Goal: Transaction & Acquisition: Purchase product/service

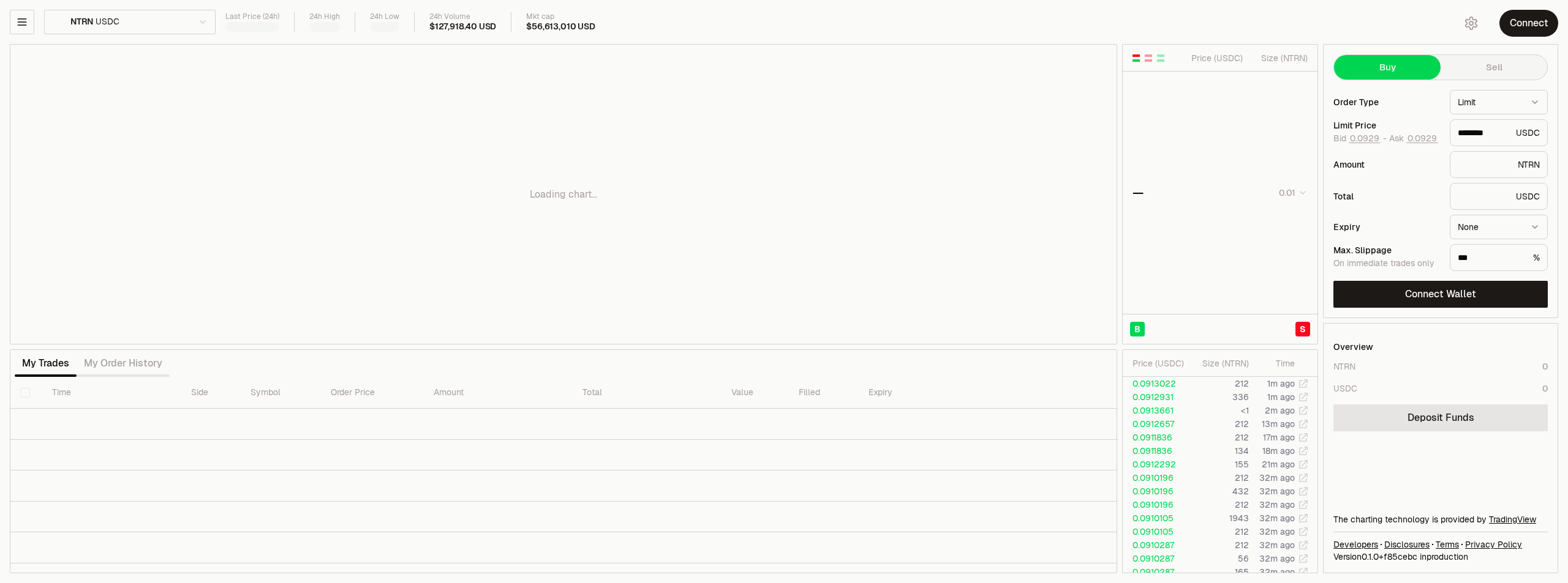
type input "********"
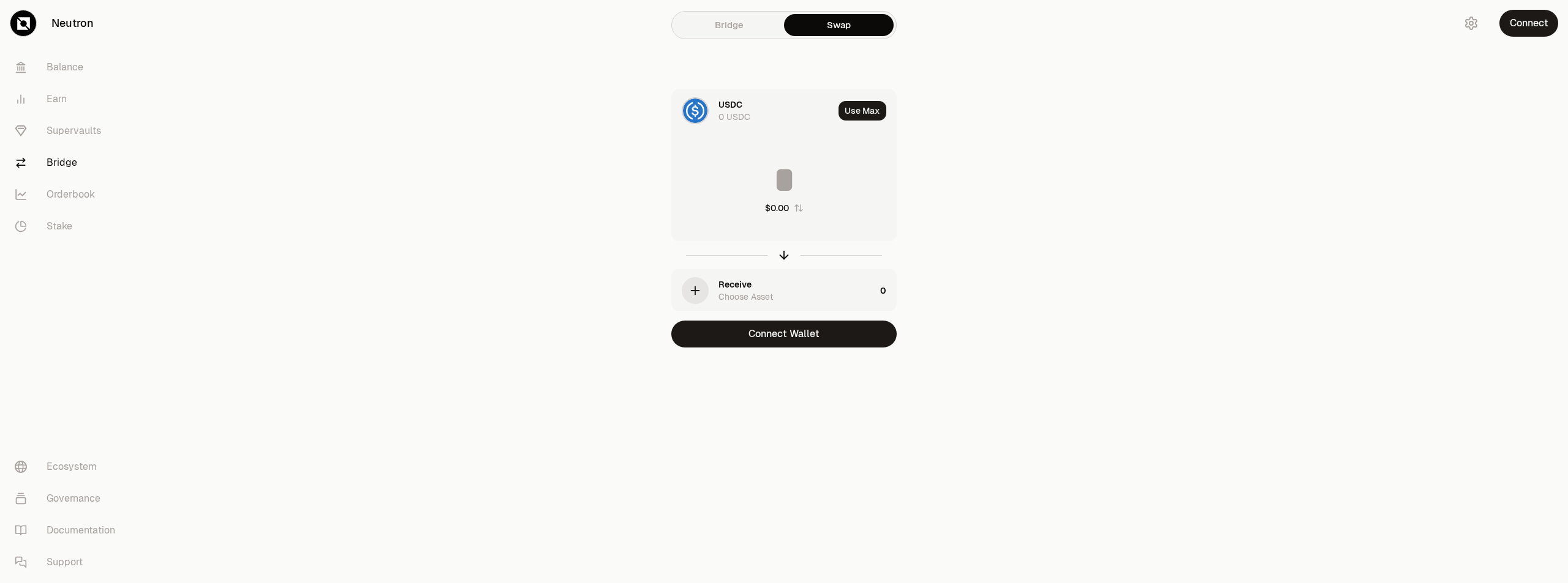
click at [765, 27] on link "Bridge" at bounding box center [729, 25] width 110 height 22
click at [807, 27] on link "Swap" at bounding box center [839, 25] width 110 height 22
click at [688, 109] on img at bounding box center [695, 111] width 25 height 25
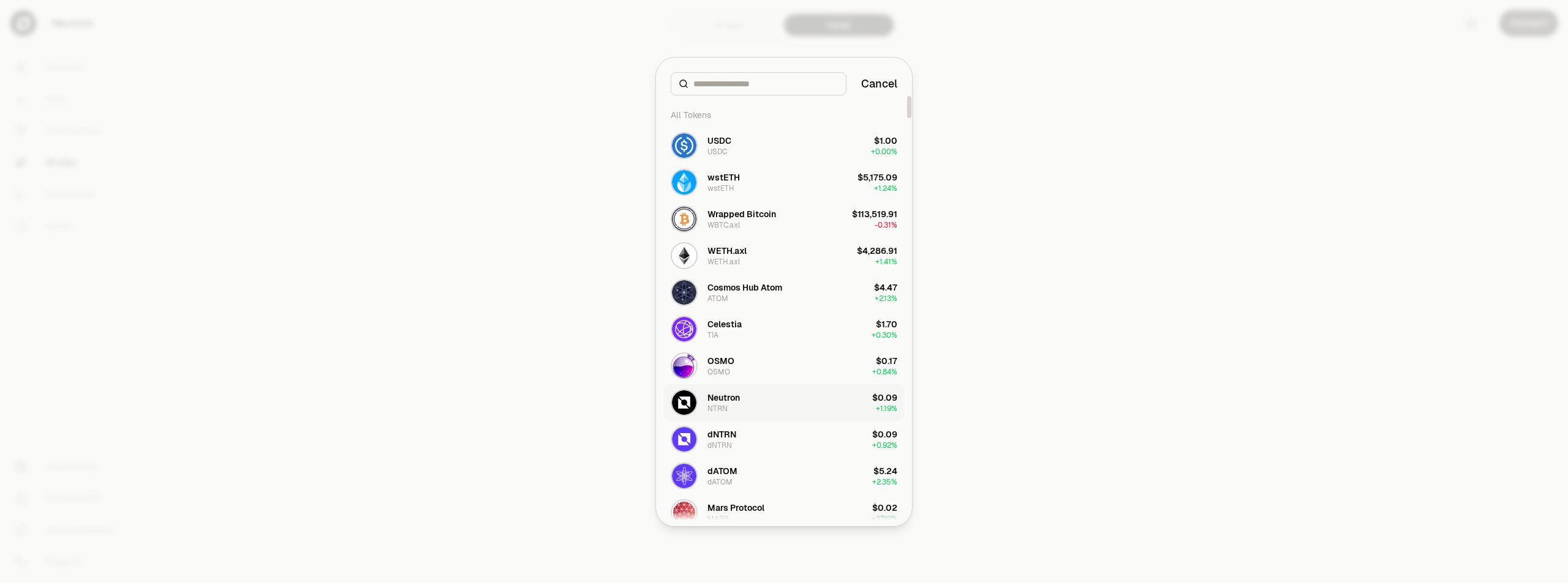
click at [721, 409] on div "NTRN" at bounding box center [717, 409] width 20 height 10
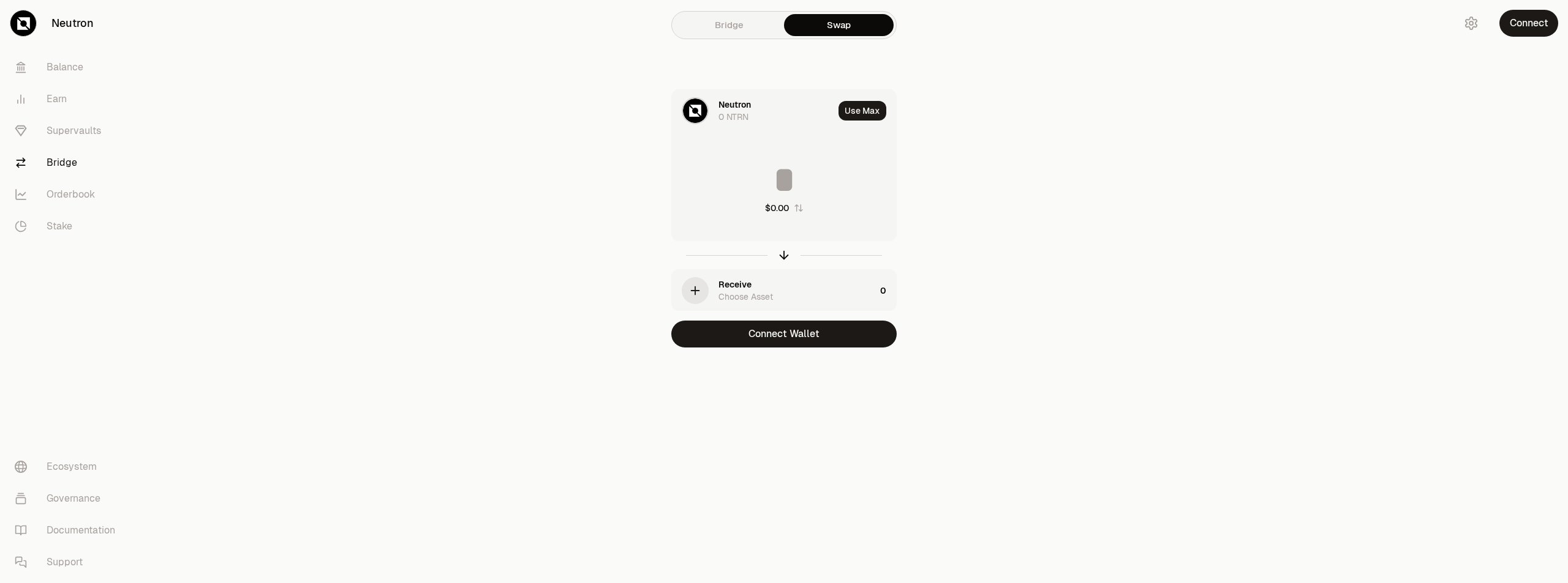
click at [731, 283] on div "Receive" at bounding box center [735, 284] width 33 height 12
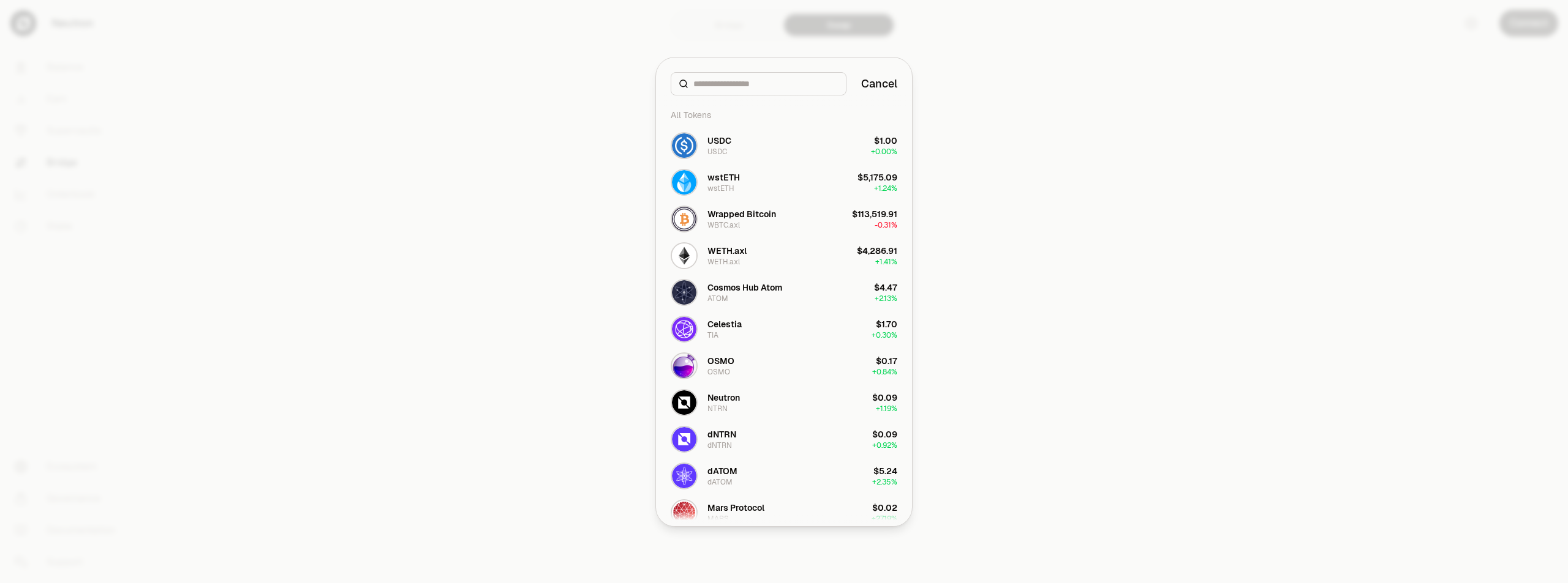
click at [711, 82] on input at bounding box center [766, 84] width 145 height 12
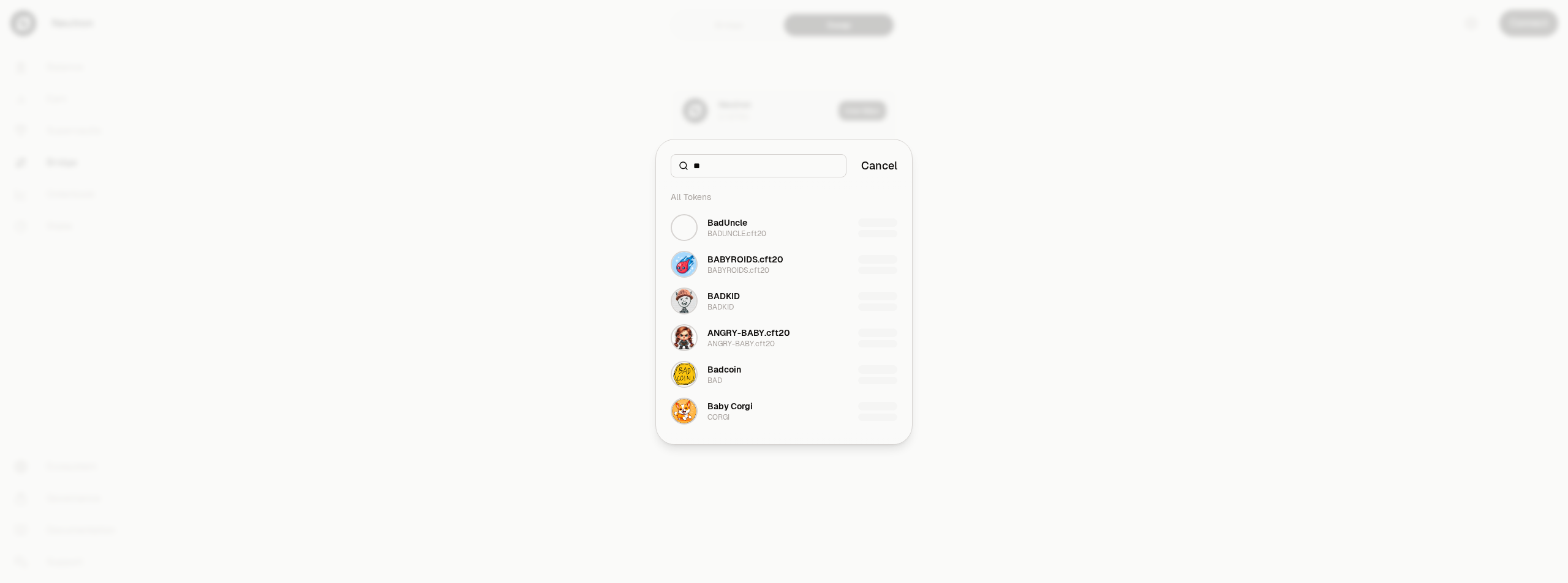
type input "*"
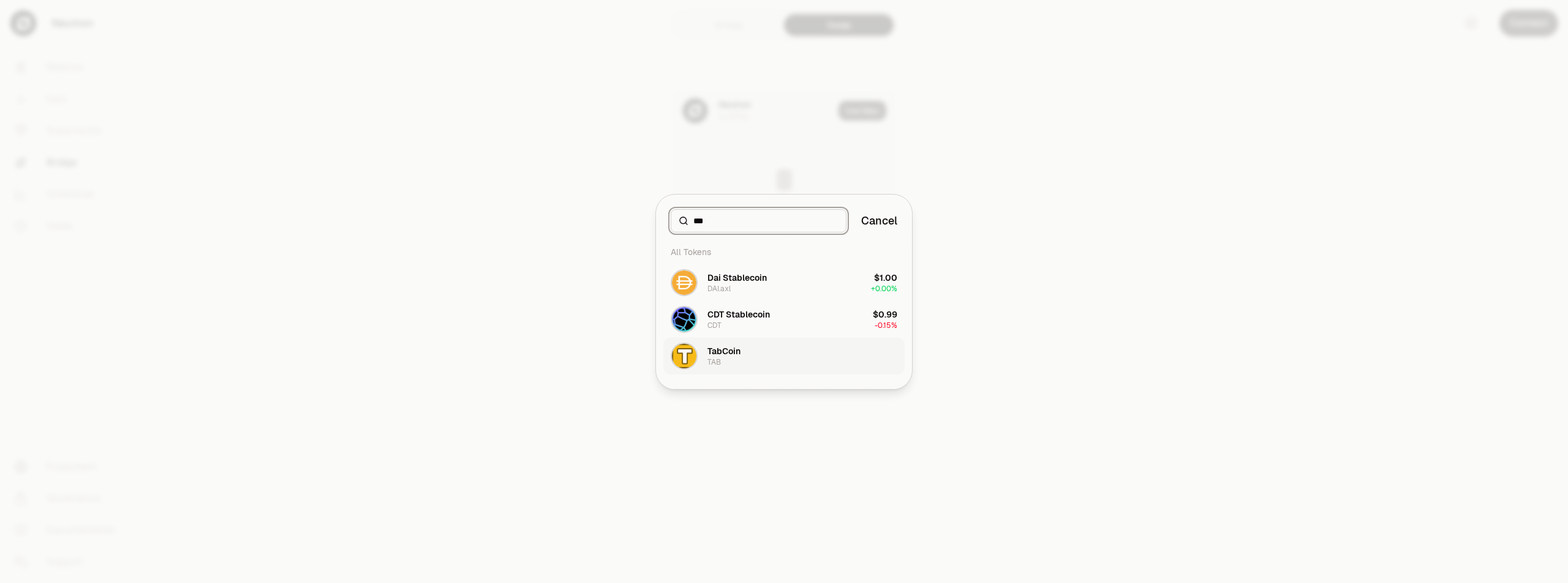
type input "***"
click at [721, 355] on div "TabCoin" at bounding box center [724, 351] width 33 height 12
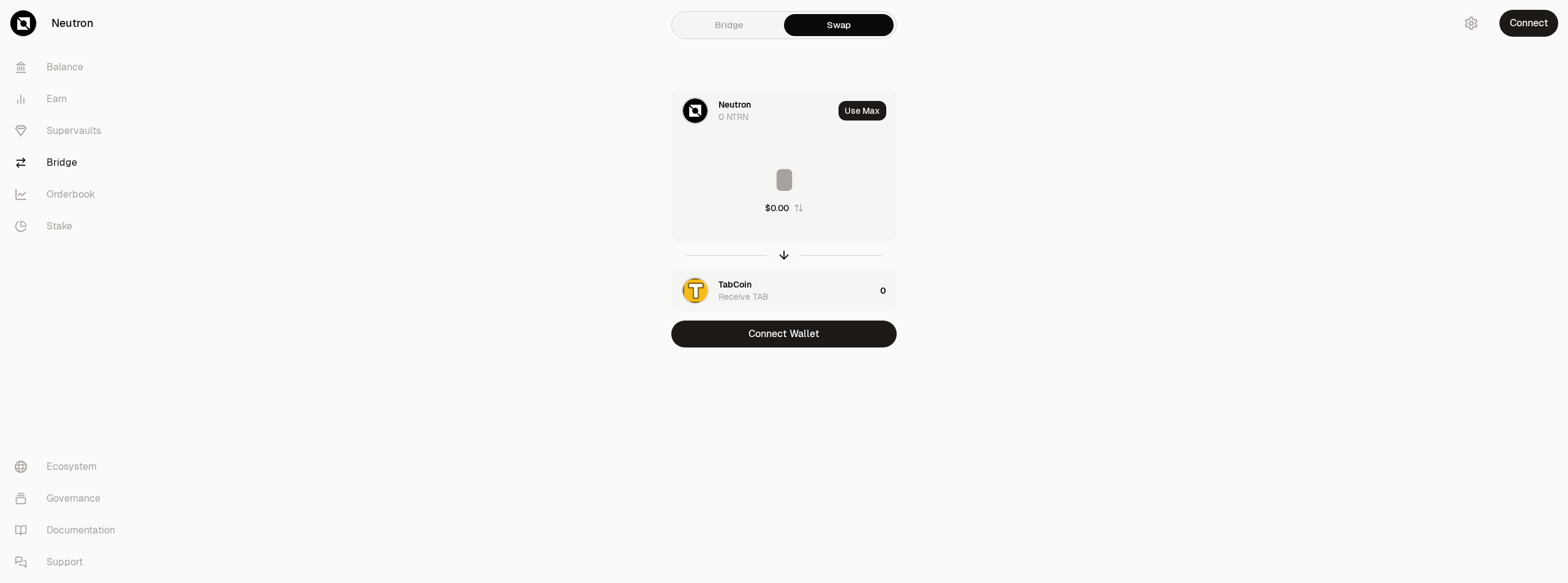
click at [742, 121] on div "0 NTRN" at bounding box center [733, 117] width 30 height 12
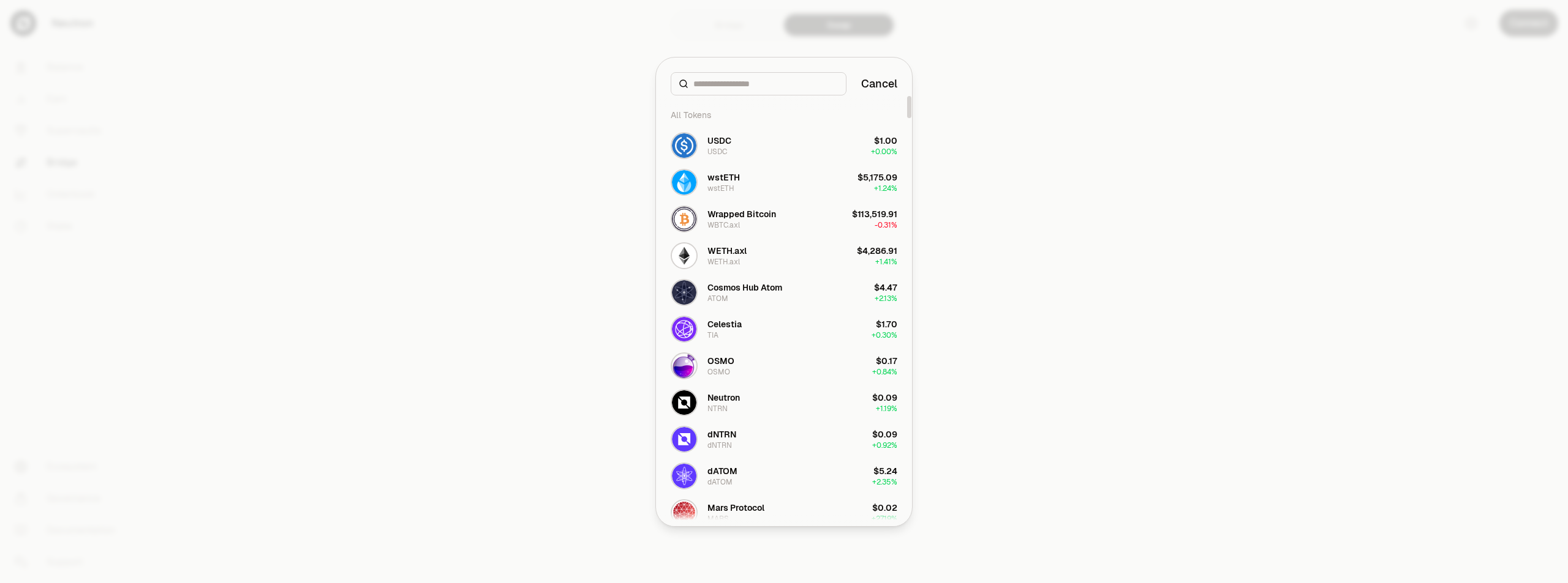
click at [1063, 150] on div at bounding box center [784, 291] width 1568 height 583
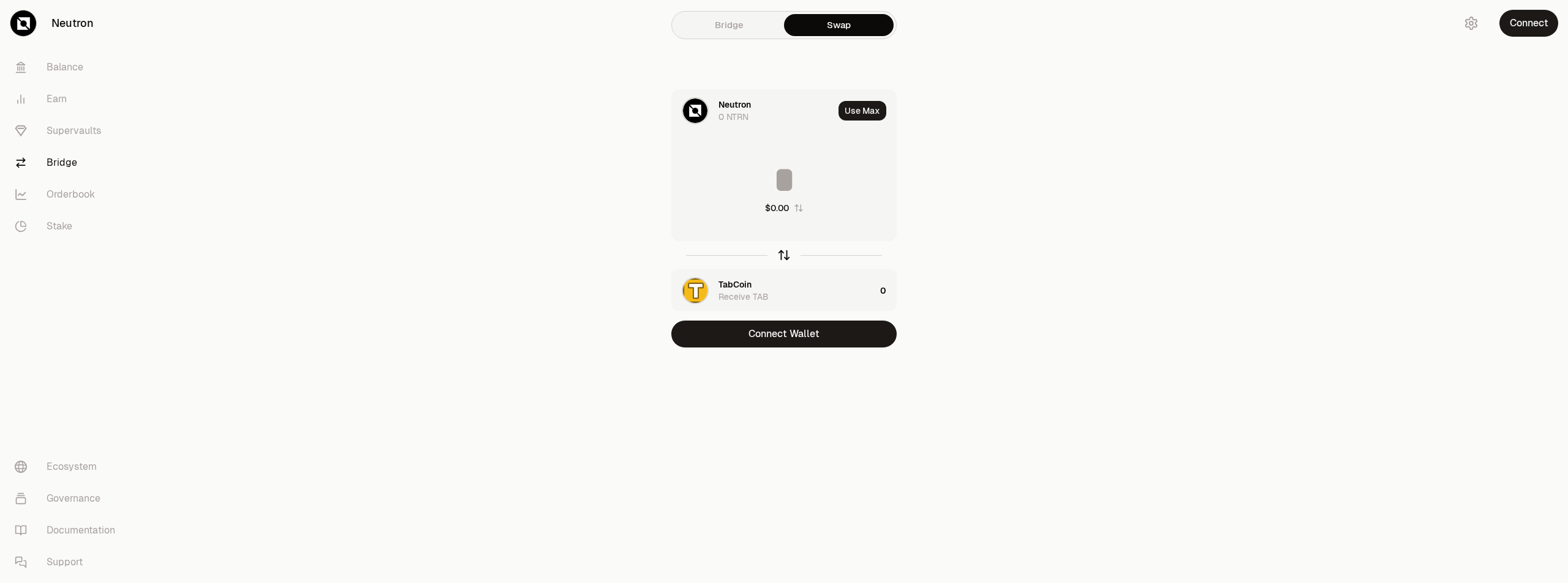
click at [782, 256] on icon "button" at bounding box center [783, 255] width 14 height 14
click at [789, 178] on input at bounding box center [783, 180] width 224 height 37
type input "*"
type input "***"
